Goal: Information Seeking & Learning: Learn about a topic

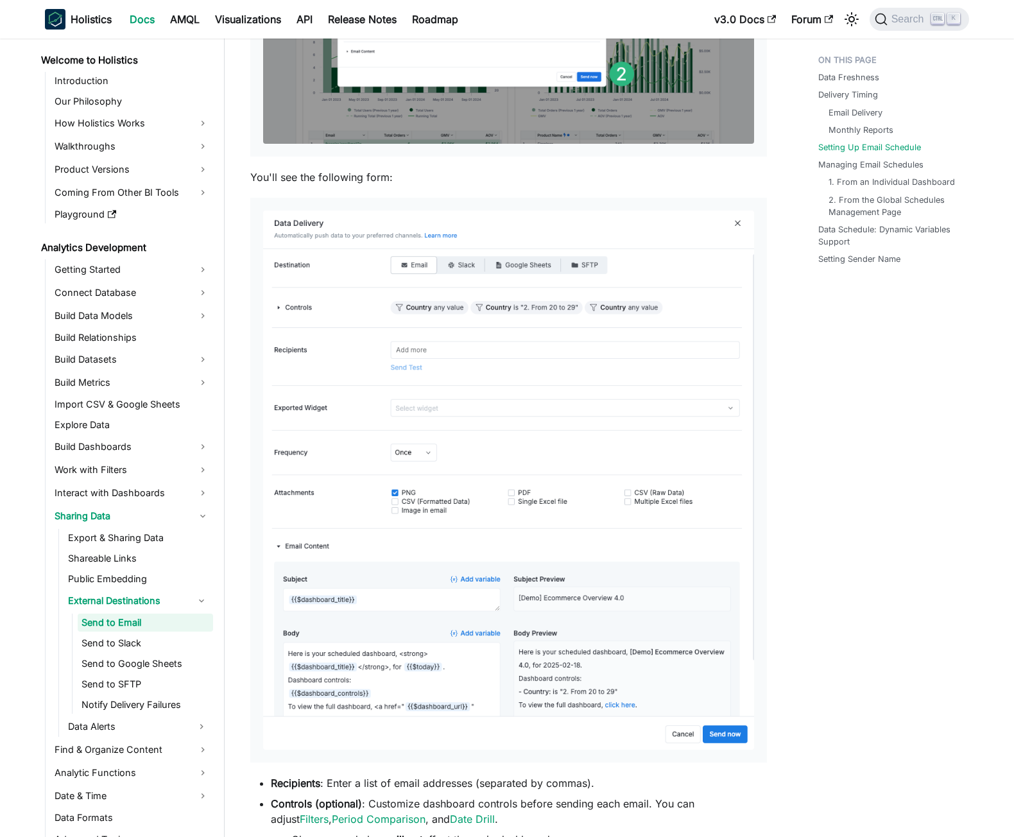
scroll to position [91, 0]
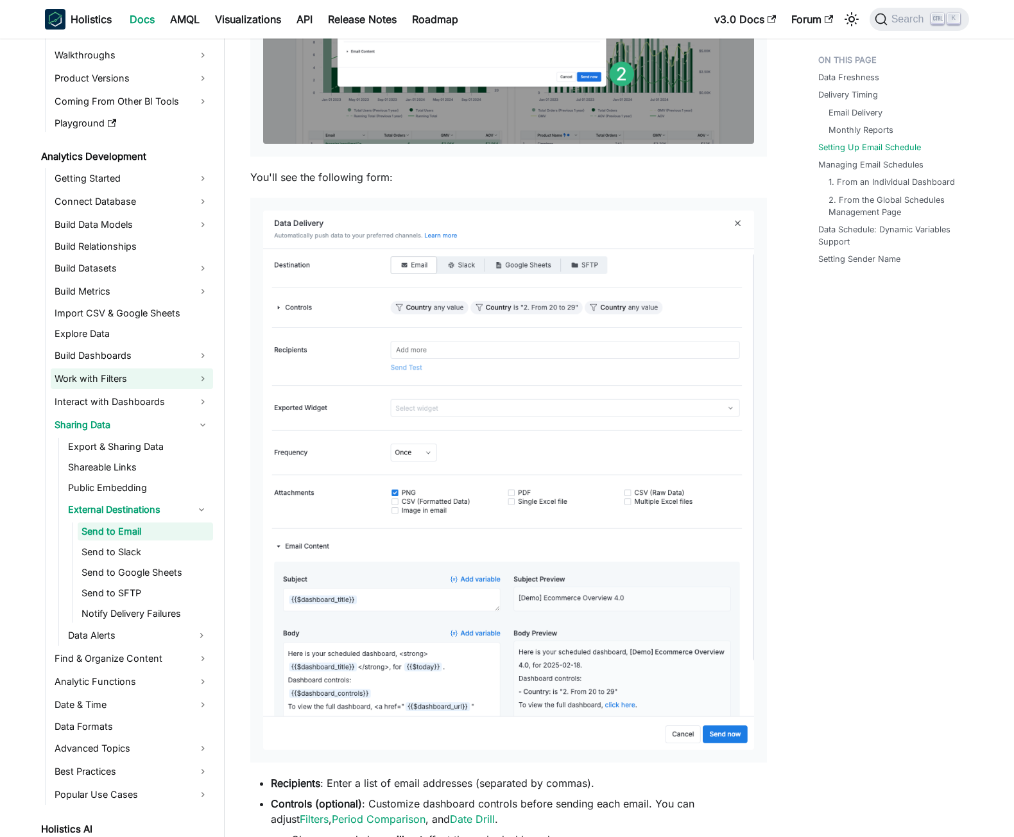
click at [201, 379] on link "Work with Filters" at bounding box center [132, 378] width 162 height 21
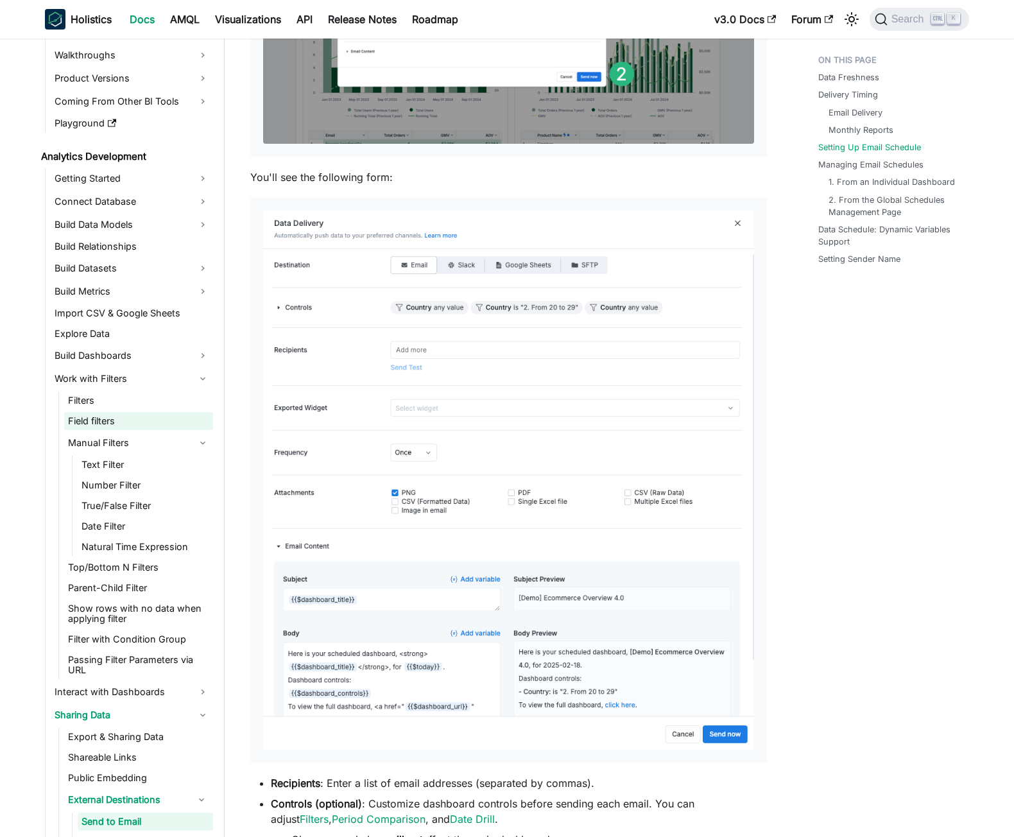
click at [103, 421] on link "Field filters" at bounding box center [138, 421] width 149 height 18
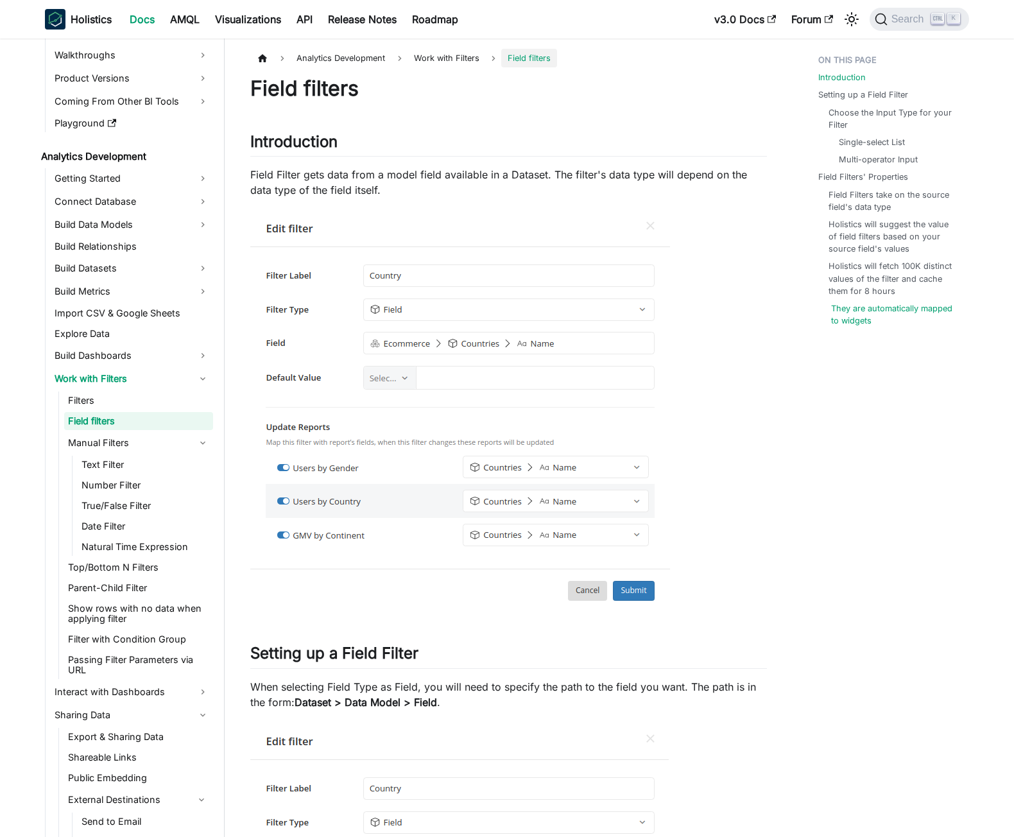
click at [862, 313] on link "They are automatically mapped to widgets" at bounding box center [895, 314] width 128 height 24
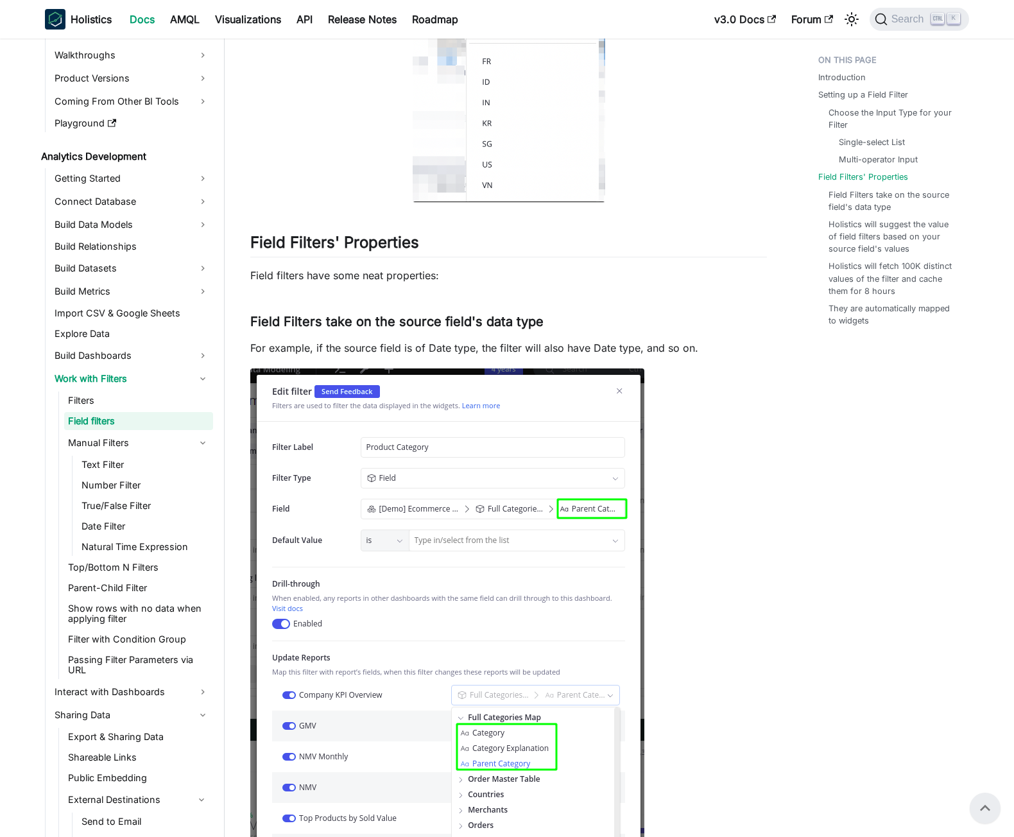
scroll to position [2860, 0]
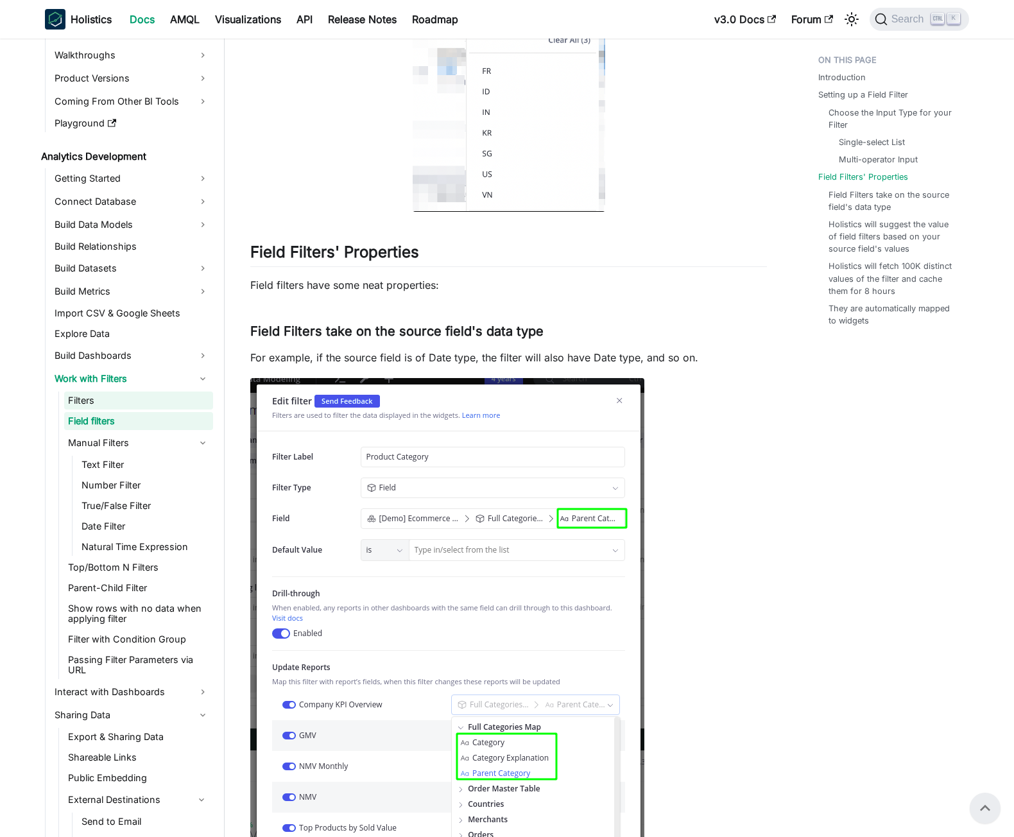
click at [82, 402] on link "Filters" at bounding box center [138, 400] width 149 height 18
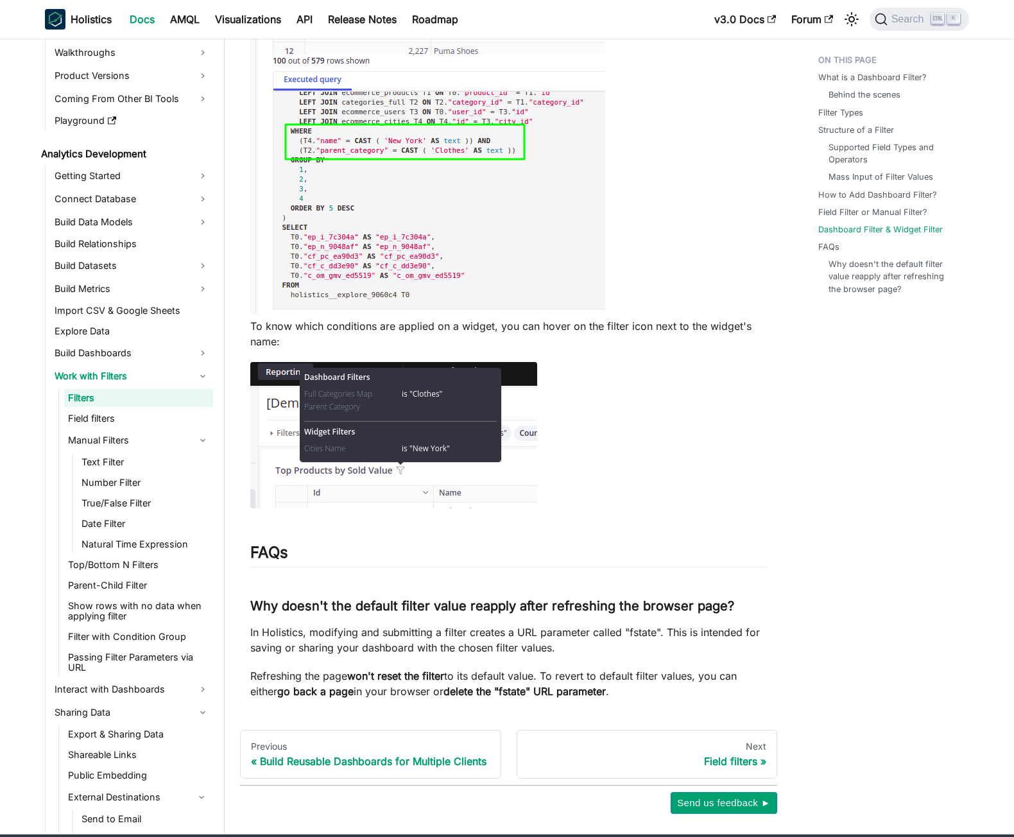
scroll to position [4806, 0]
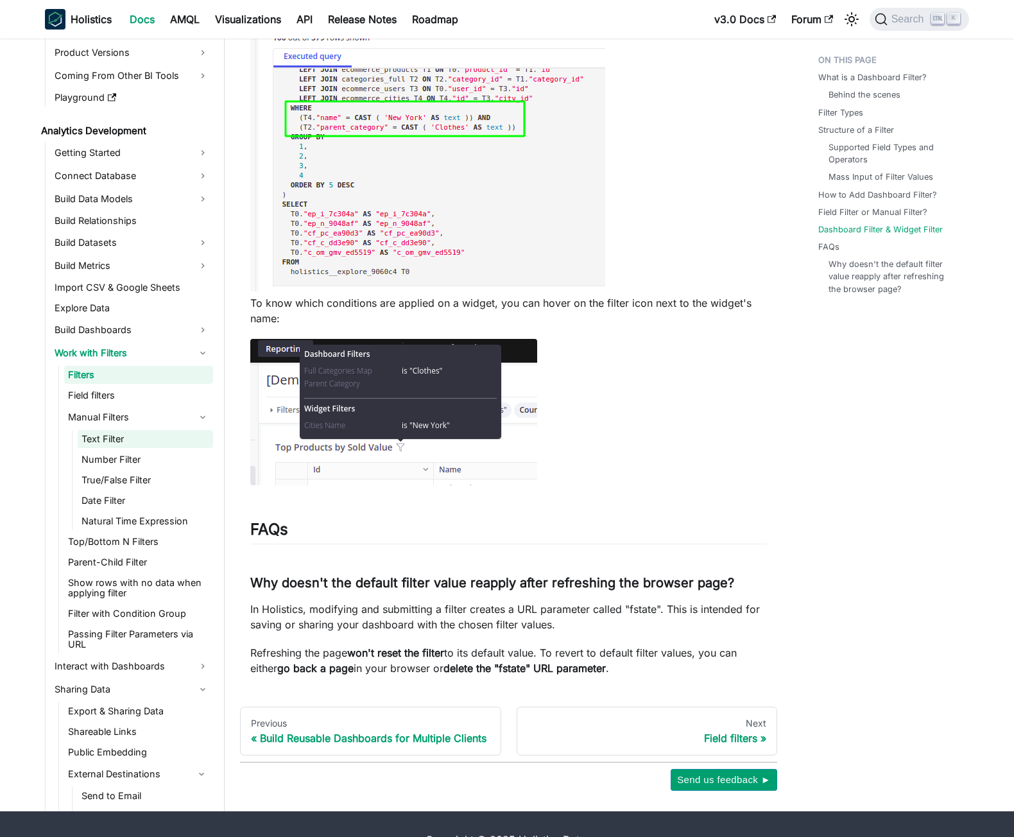
click at [98, 430] on link "Text Filter" at bounding box center [145, 439] width 135 height 18
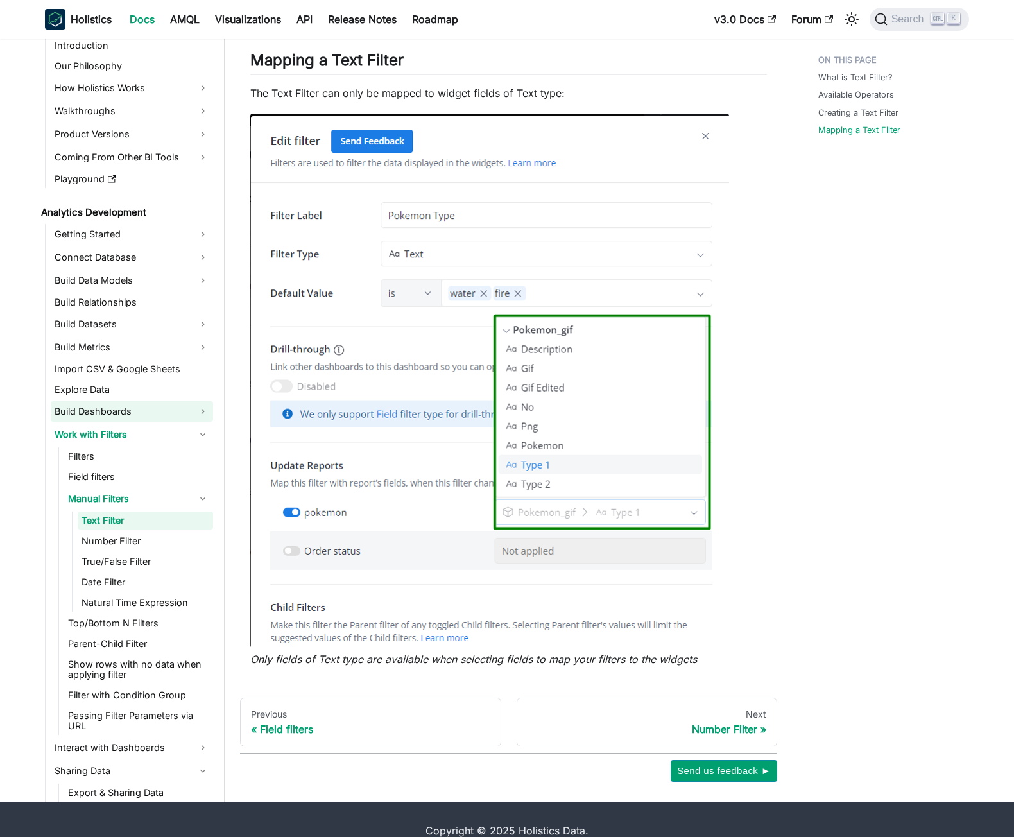
scroll to position [1091, 0]
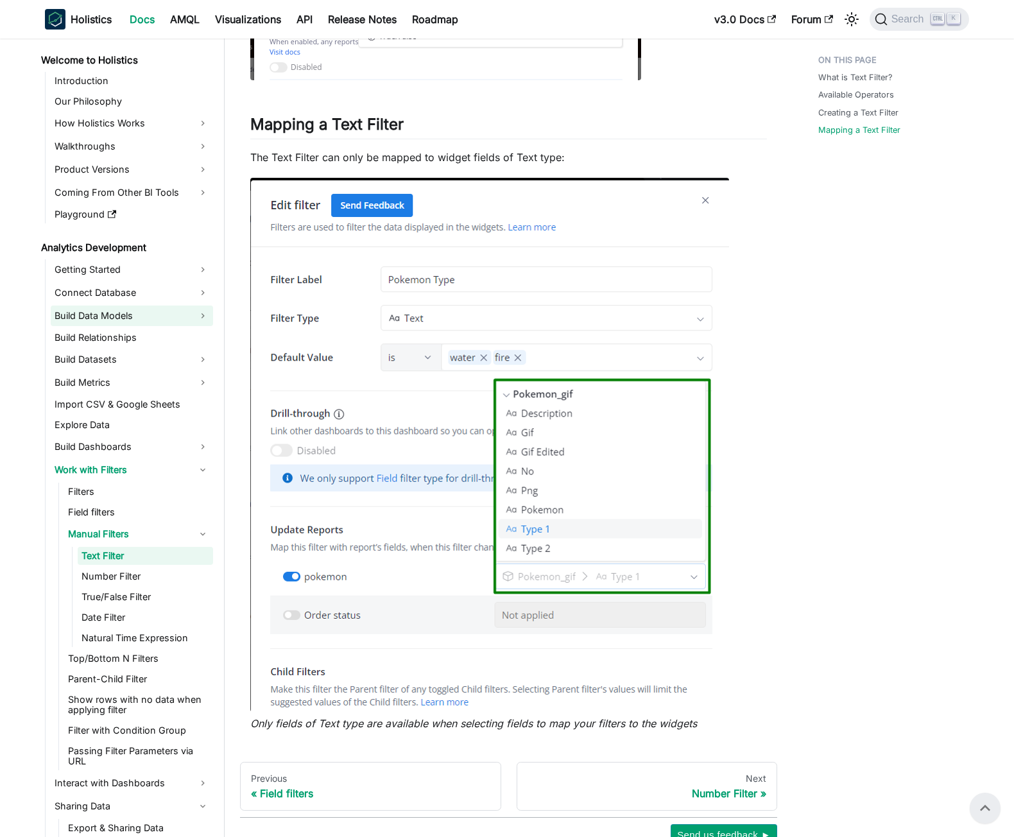
click at [185, 318] on link "Build Data Models" at bounding box center [132, 315] width 162 height 21
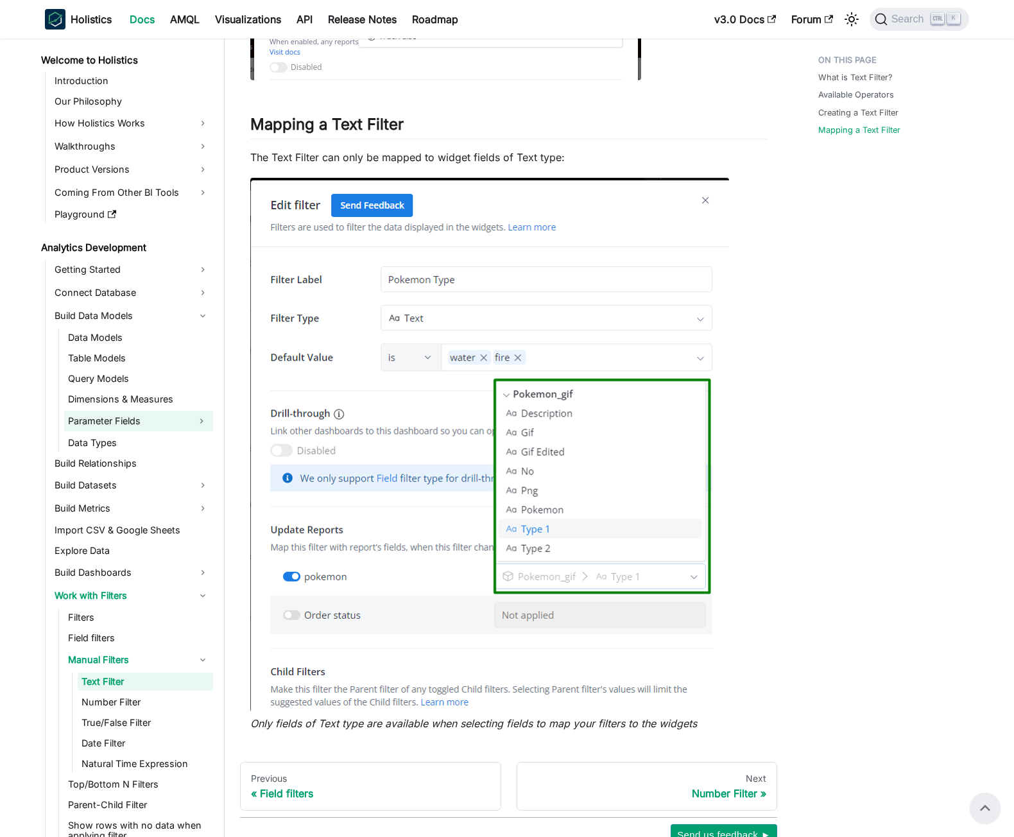
click at [123, 418] on link "Parameter Fields" at bounding box center [127, 421] width 126 height 21
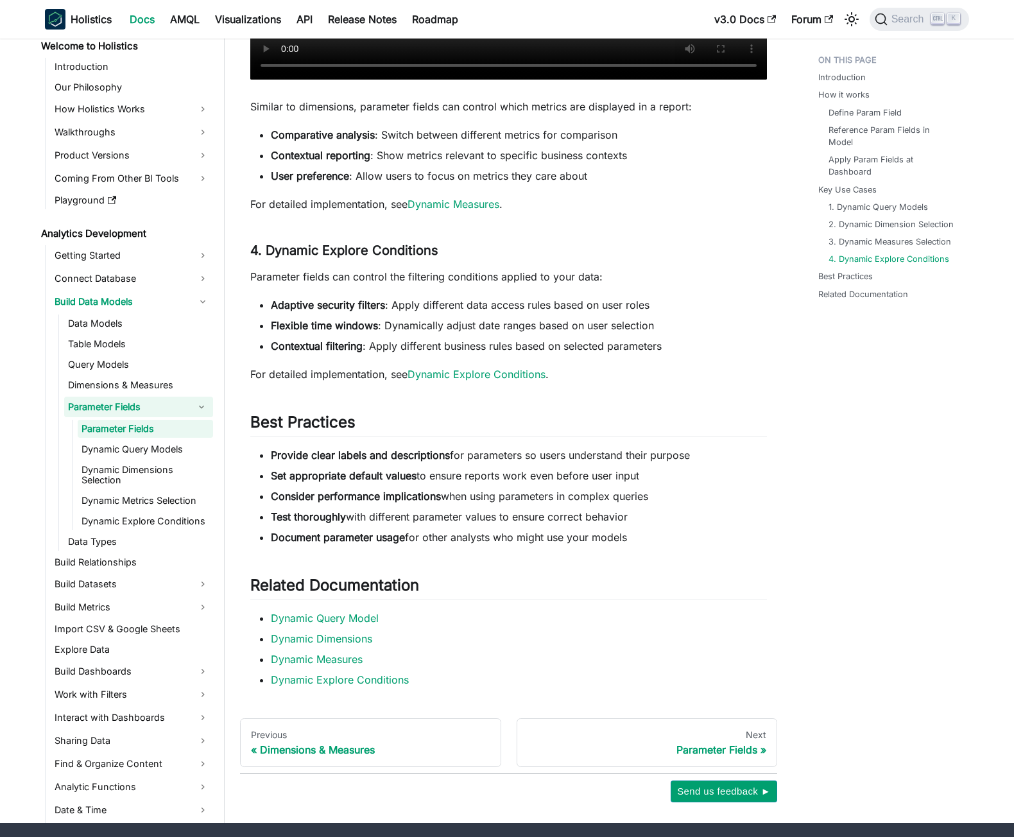
scroll to position [2836, 0]
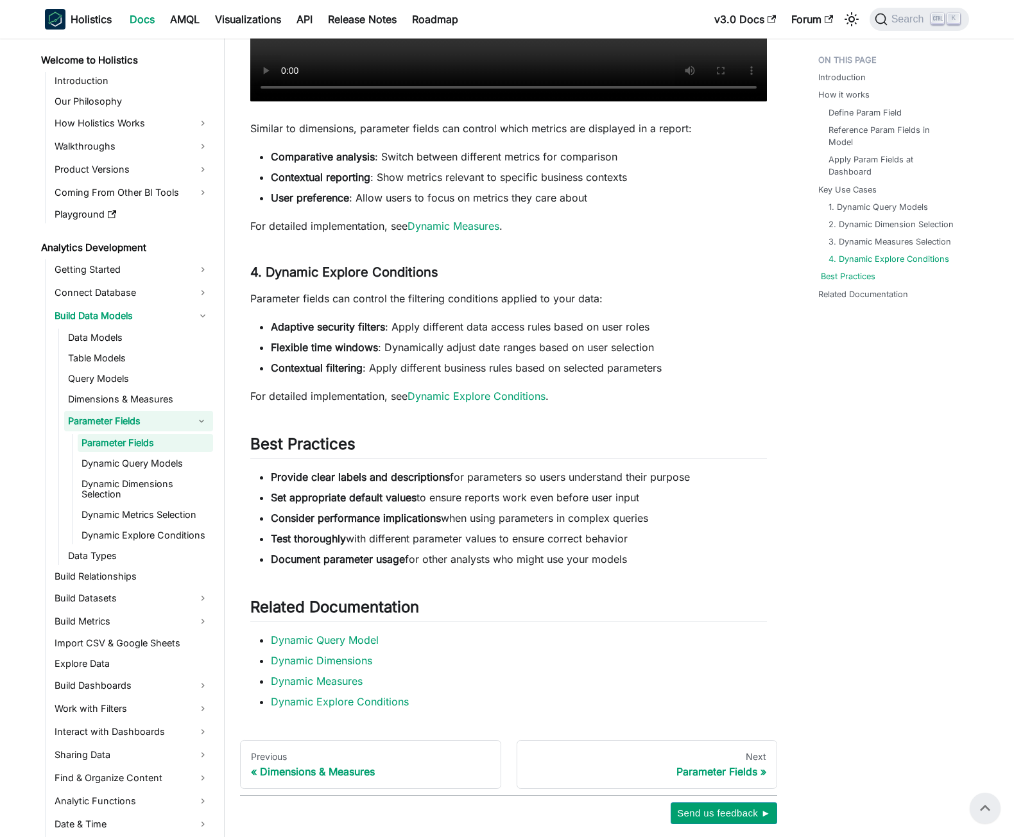
click at [841, 270] on link "Best Practices" at bounding box center [847, 276] width 55 height 12
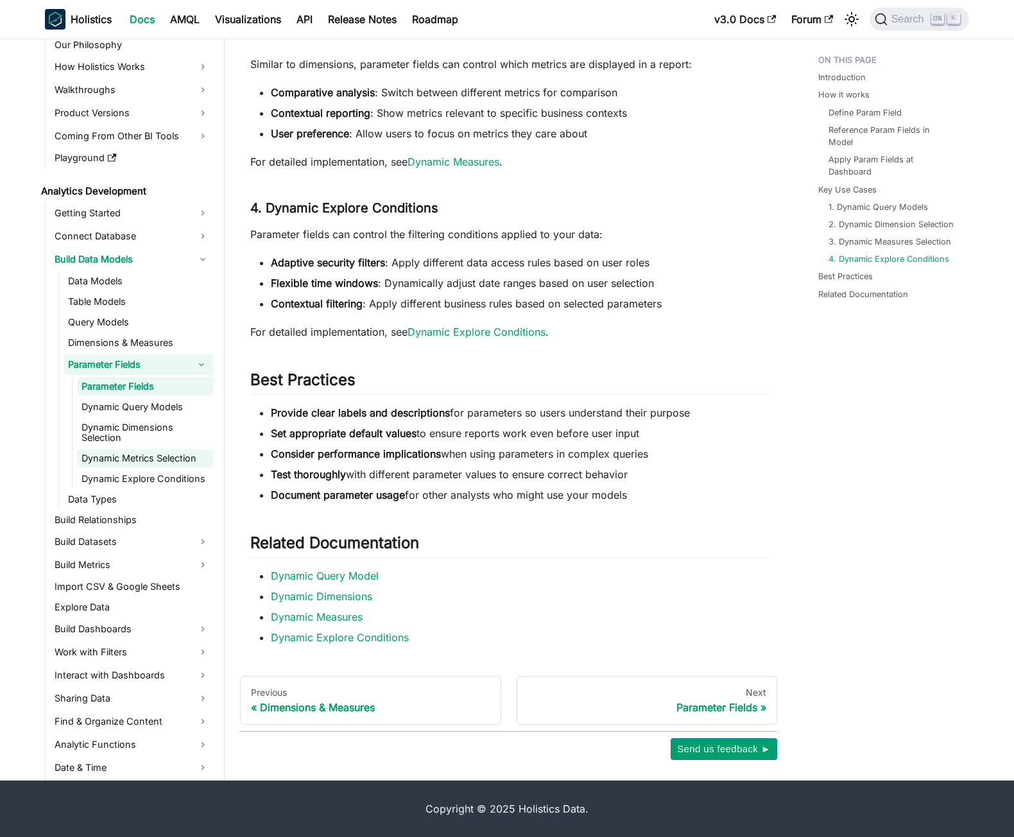
click at [139, 463] on link "Dynamic Metrics Selection" at bounding box center [145, 458] width 135 height 18
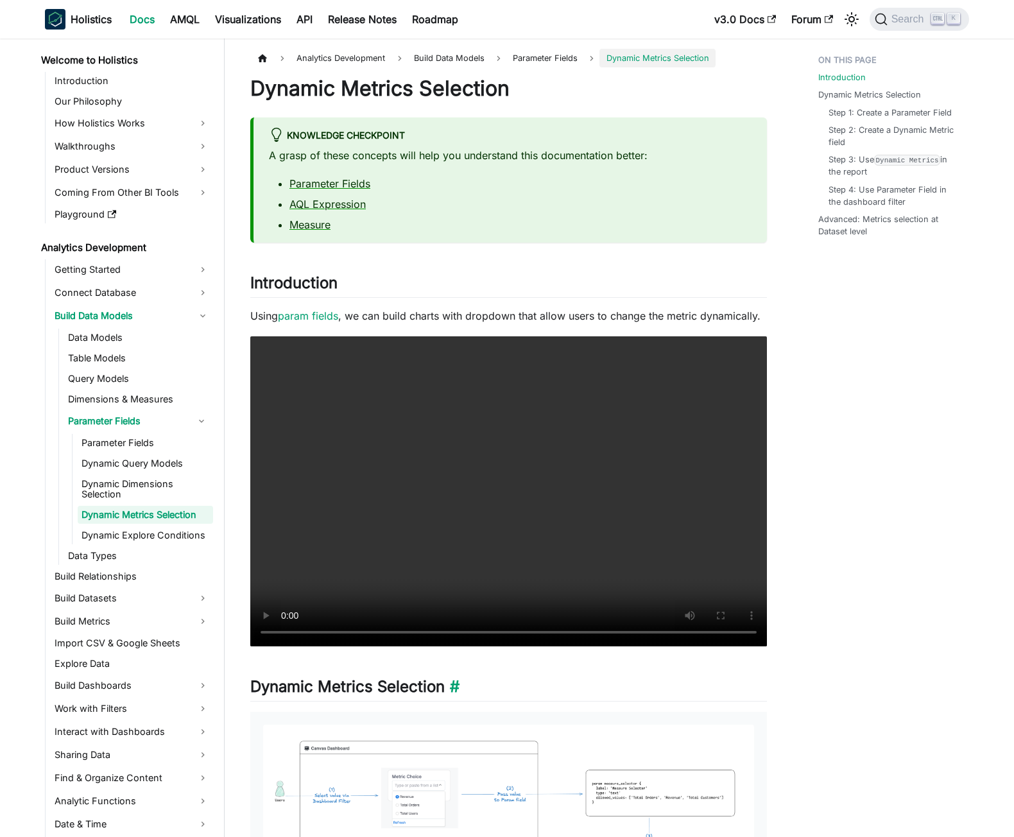
scroll to position [64, 0]
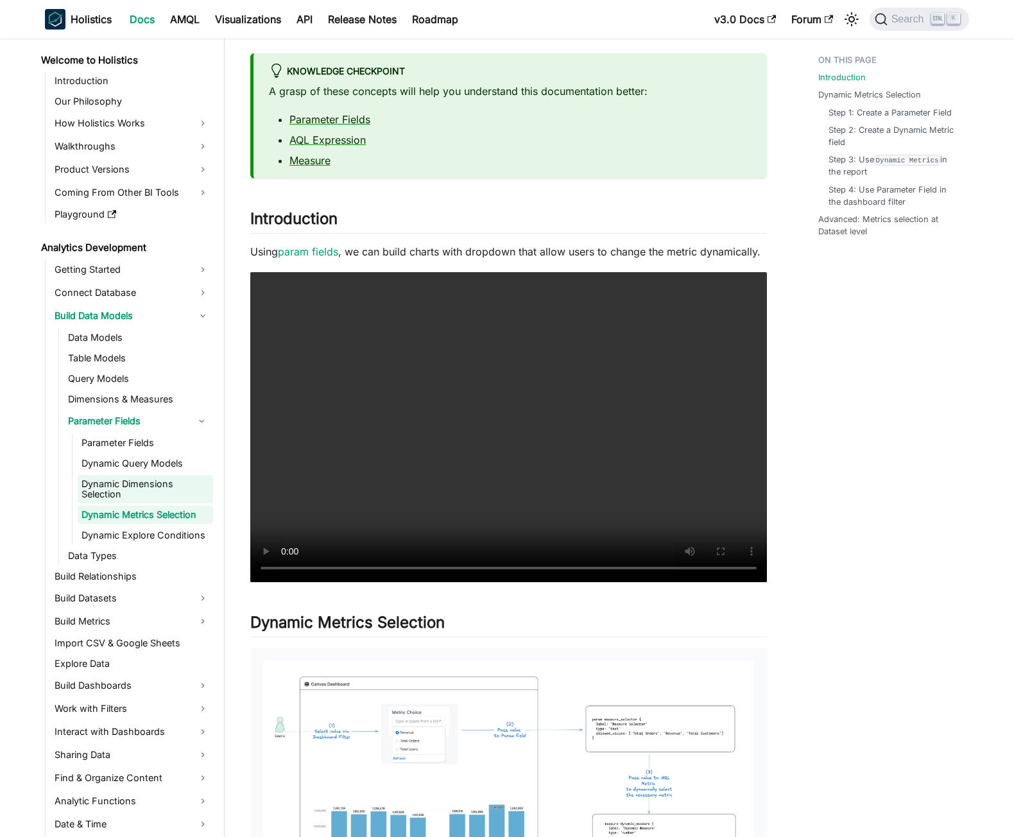
click at [106, 484] on link "Dynamic Dimensions Selection" at bounding box center [145, 489] width 135 height 28
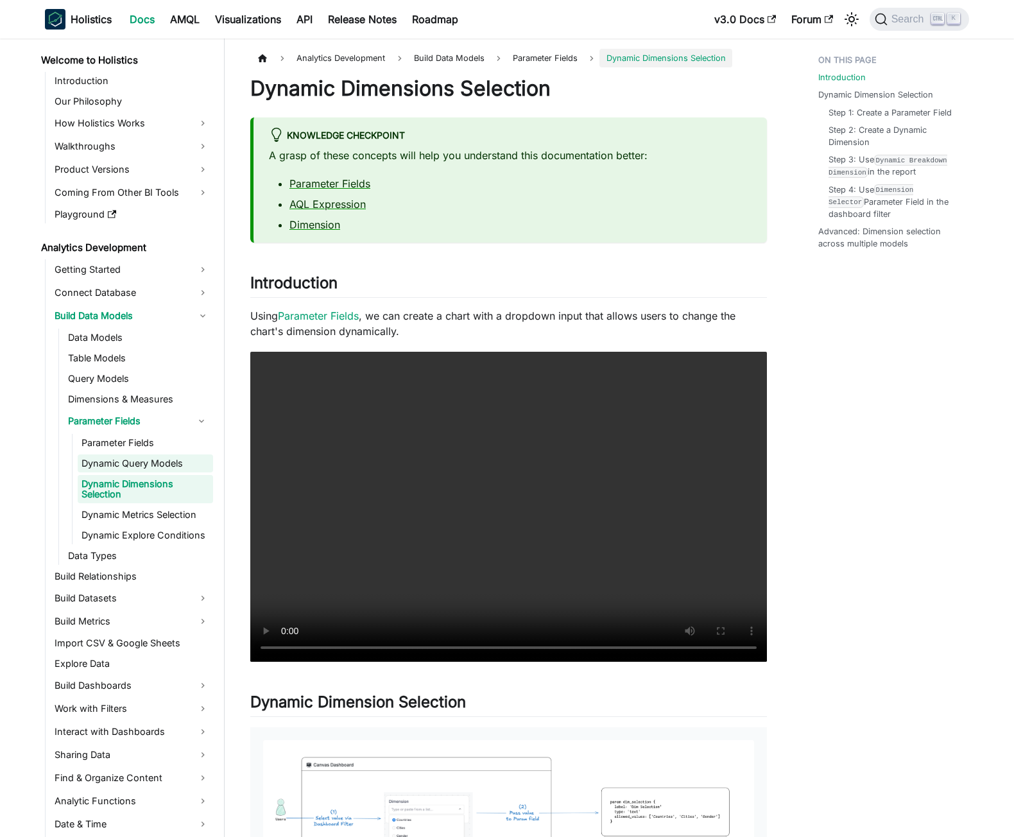
click at [110, 463] on link "Dynamic Query Models" at bounding box center [145, 463] width 135 height 18
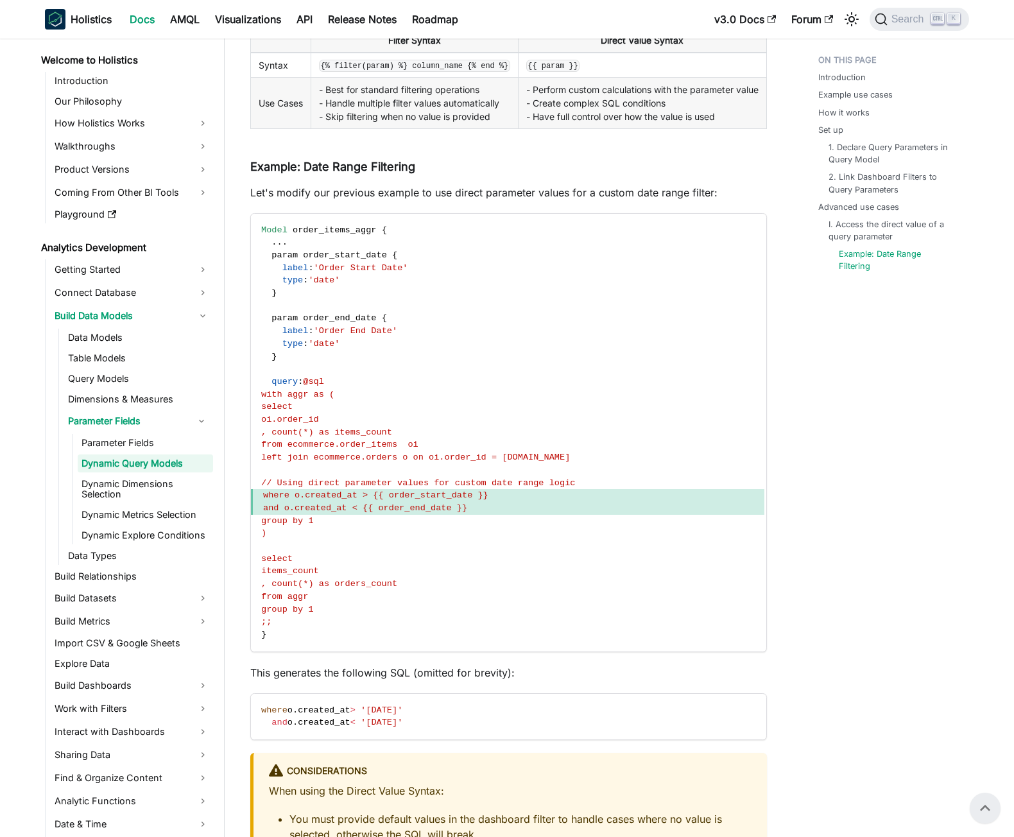
scroll to position [3610, 0]
